Goal: Task Accomplishment & Management: Use online tool/utility

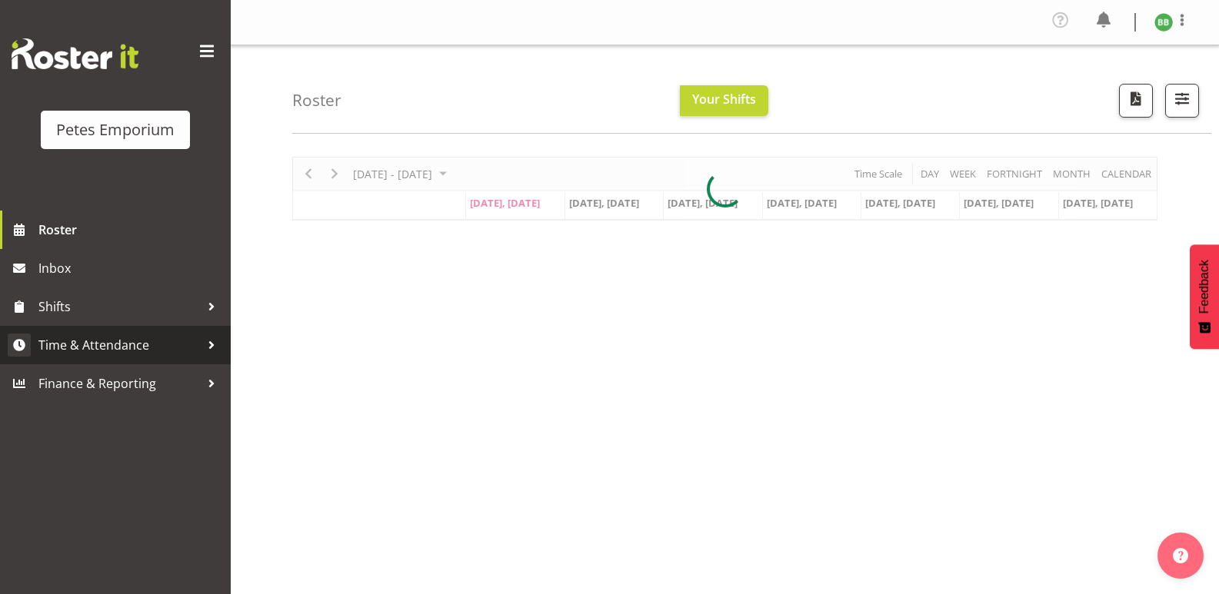
click at [78, 349] on span "Time & Attendance" at bounding box center [118, 345] width 161 height 23
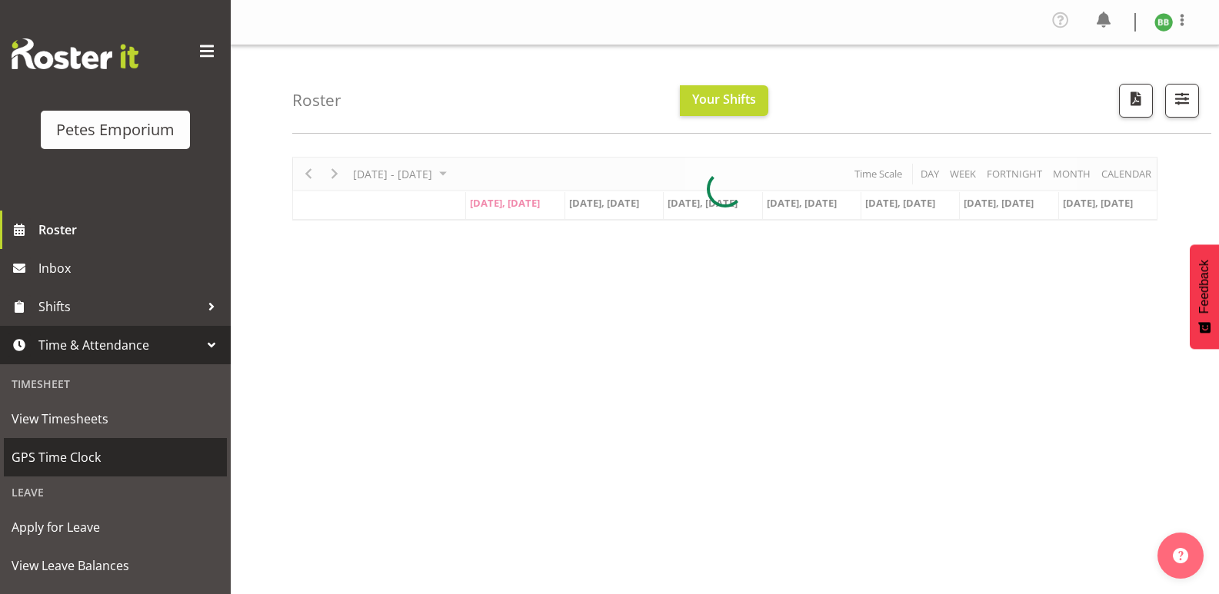
click at [50, 467] on span "GPS Time Clock" at bounding box center [116, 457] width 208 height 23
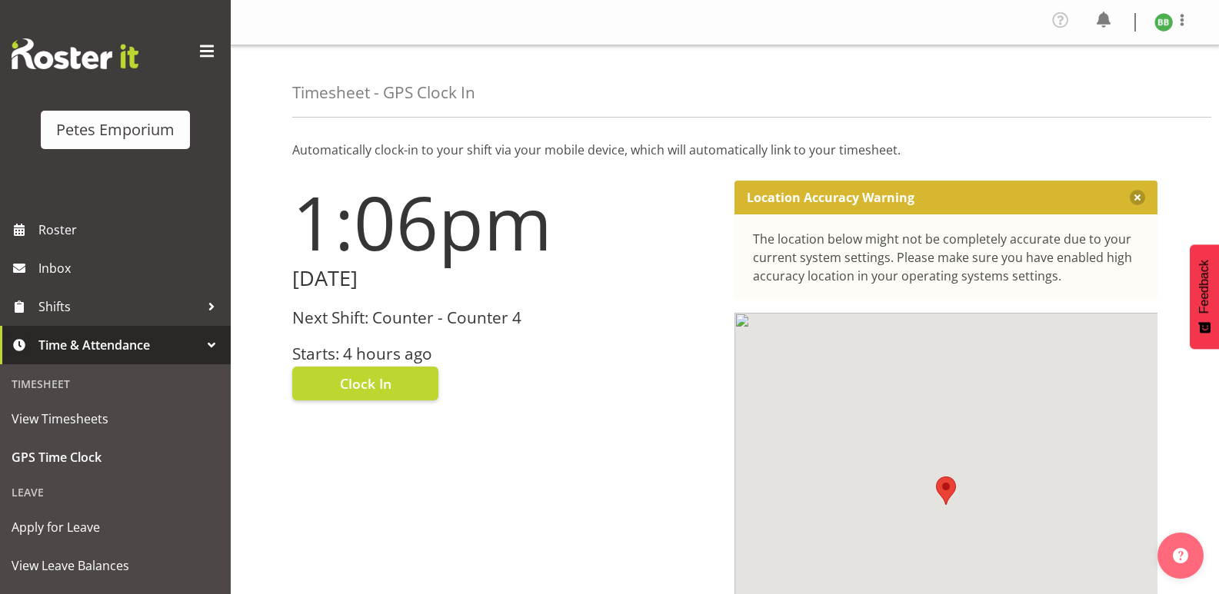
click at [344, 349] on h3 "Starts: 4 hours ago" at bounding box center [504, 354] width 424 height 18
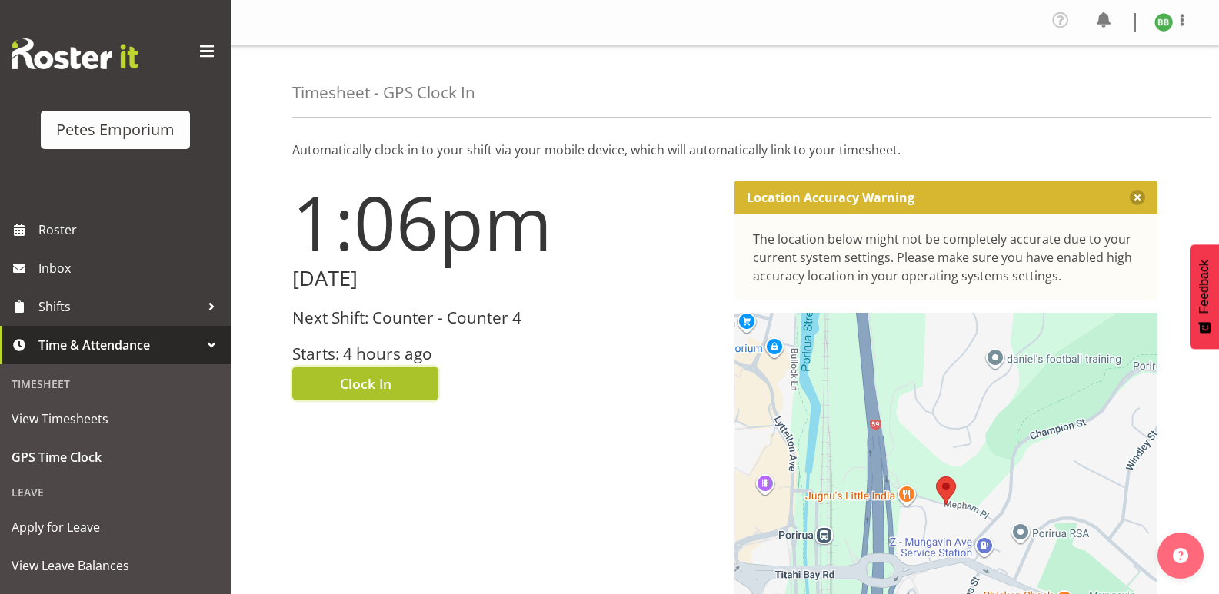
click at [357, 384] on span "Clock In" at bounding box center [366, 384] width 52 height 20
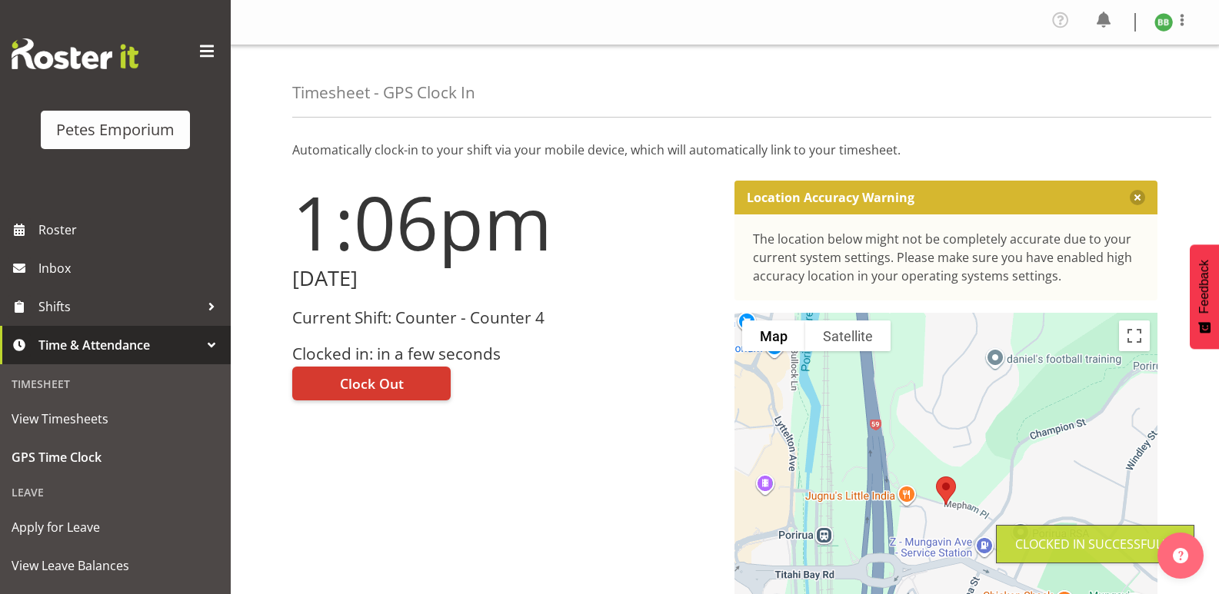
click at [1159, 21] on img at bounding box center [1163, 22] width 18 height 18
click at [1083, 88] on link "Log Out" at bounding box center [1117, 85] width 148 height 28
